Goal: Transaction & Acquisition: Obtain resource

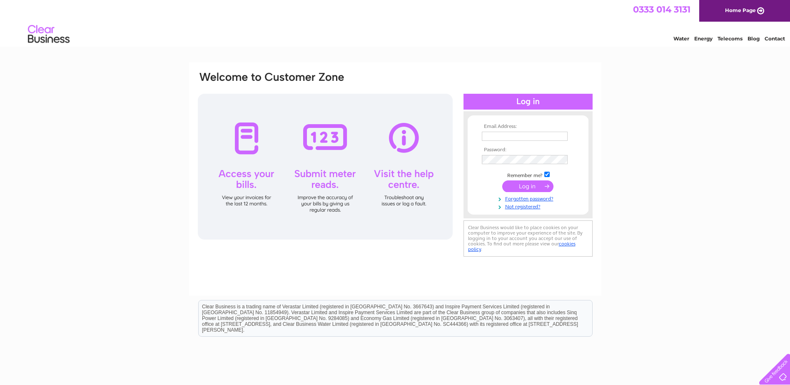
type input "admin@giffnockshul.co.uk"
click at [522, 184] on input "submit" at bounding box center [527, 186] width 51 height 12
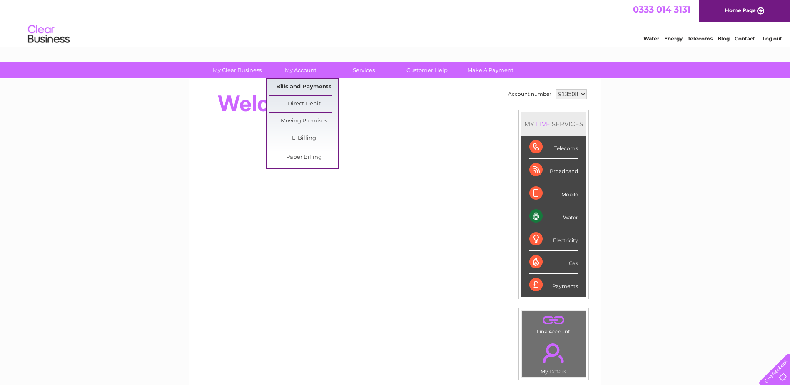
click at [295, 88] on link "Bills and Payments" at bounding box center [303, 87] width 69 height 17
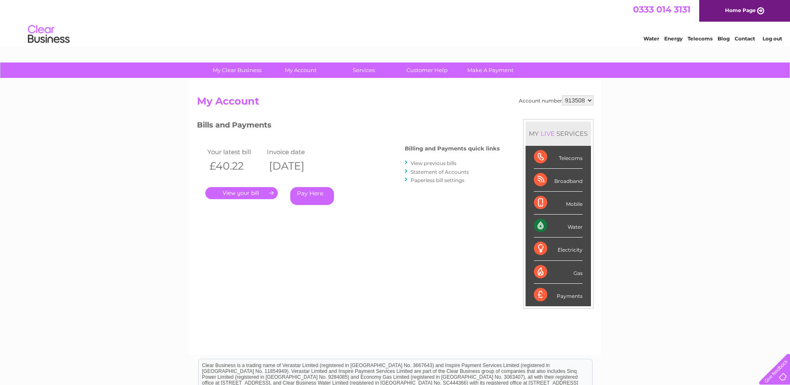
click at [252, 192] on link "." at bounding box center [241, 193] width 72 height 12
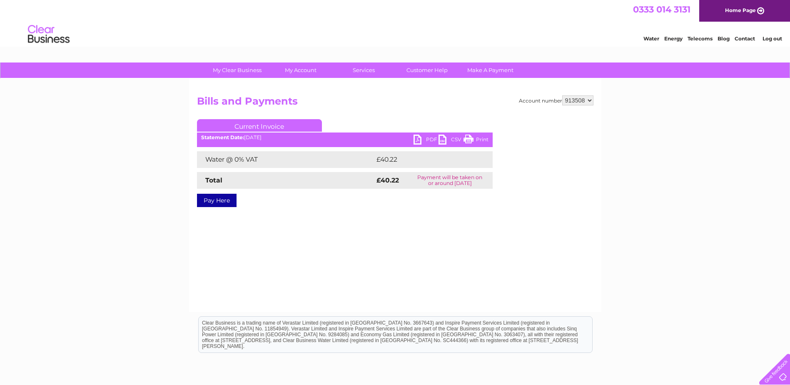
click at [426, 135] on link "PDF" at bounding box center [426, 141] width 25 height 12
click at [425, 139] on link "PDF" at bounding box center [426, 141] width 25 height 12
